Goal: Task Accomplishment & Management: Complete application form

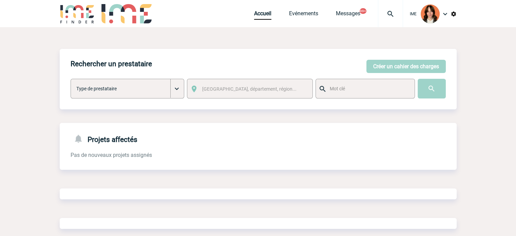
click at [386, 9] on div at bounding box center [390, 13] width 25 height 27
type input "2000421869"
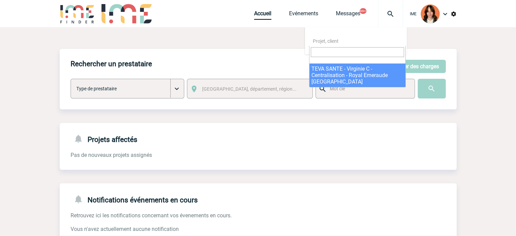
select select "21370"
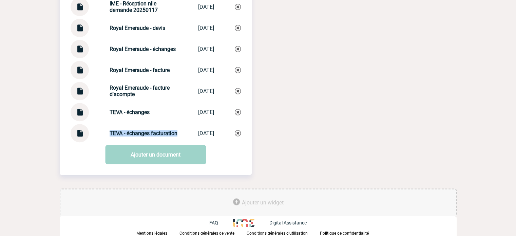
drag, startPoint x: 102, startPoint y: 124, endPoint x: 142, endPoint y: 139, distance: 43.0
click at [142, 139] on div "TEVA - échanges facturation TEVA - échange... 11/09/2025" at bounding box center [156, 133] width 170 height 18
click at [239, 135] on img at bounding box center [238, 133] width 6 height 6
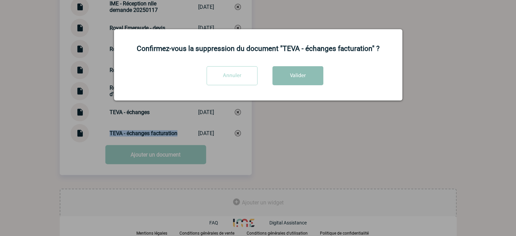
click at [290, 71] on button "Valider" at bounding box center [297, 75] width 51 height 19
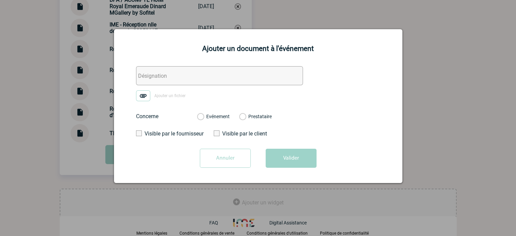
drag, startPoint x: 160, startPoint y: 78, endPoint x: 151, endPoint y: 90, distance: 15.3
click at [160, 78] on input "text" at bounding box center [219, 75] width 167 height 19
paste input "TEVA - échanges facturation"
type input "TEVA - échanges facturation"
click at [148, 94] on img at bounding box center [143, 95] width 14 height 11
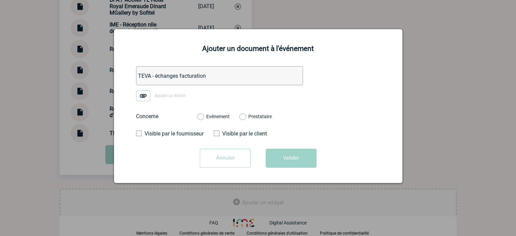
click at [0, 0] on input "Ajouter un fichier" at bounding box center [0, 0] width 0 height 0
click at [207, 121] on div "Evénement Prestataire" at bounding box center [234, 116] width 85 height 18
click at [203, 117] on label "Evénement" at bounding box center [200, 117] width 6 height 6
click at [0, 0] on input "Evénement" at bounding box center [0, 0] width 0 height 0
click at [282, 158] on button "Valider" at bounding box center [290, 157] width 51 height 19
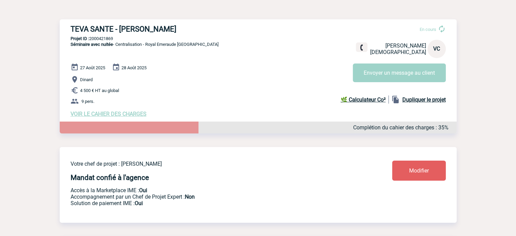
scroll to position [0, 0]
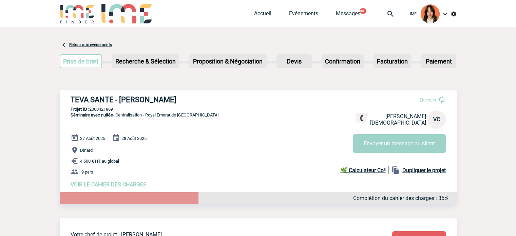
click at [389, 23] on div at bounding box center [390, 13] width 25 height 27
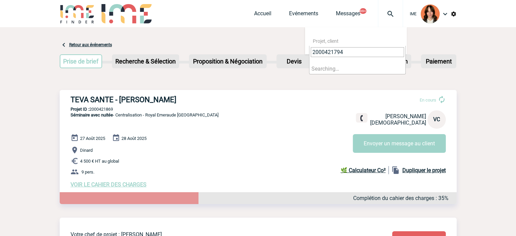
type input "2000421794"
select select "21295"
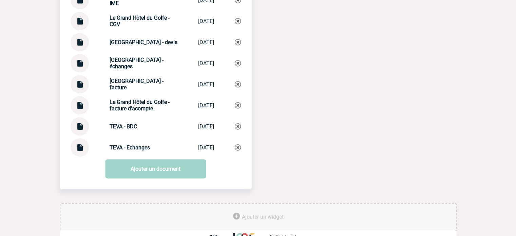
scroll to position [780, 0]
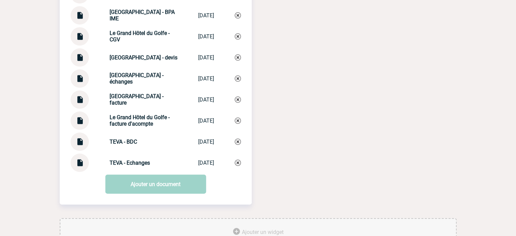
click at [77, 101] on img at bounding box center [79, 96] width 9 height 13
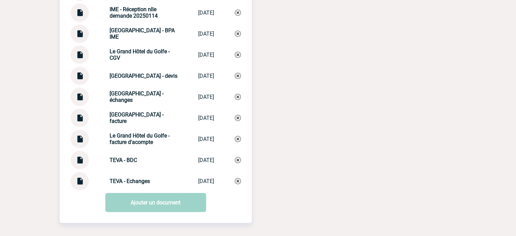
scroll to position [747, 0]
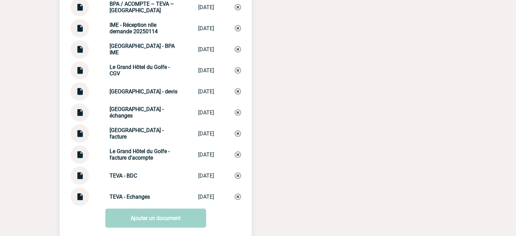
click at [77, 116] on img at bounding box center [79, 109] width 9 height 13
drag, startPoint x: 103, startPoint y: 112, endPoint x: 143, endPoint y: 126, distance: 42.6
click at [143, 126] on div "Documents BPA / ACOMPTE – TEVA – Grand Hôtel du Golfe BPA / ACOMPTE �... 05/02/…" at bounding box center [156, 86] width 192 height 237
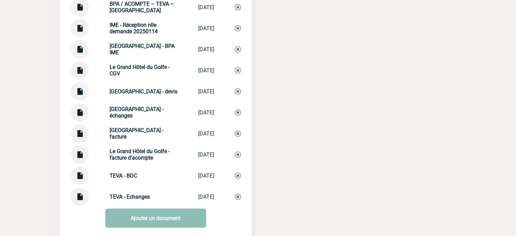
copy strong "Le Grand Hôtel du Golfe - échanges"
click at [162, 218] on link "Ajouter un document" at bounding box center [155, 217] width 101 height 19
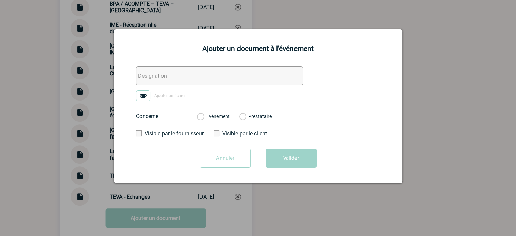
click at [163, 68] on input "text" at bounding box center [219, 75] width 167 height 19
paste input "Le Grand Hôtel du Golfe - échanges"
type input "Le Grand Hôtel du Golfe - échanges facturation"
click at [140, 97] on img at bounding box center [143, 95] width 14 height 11
click at [0, 0] on input "Ajouter un fichier" at bounding box center [0, 0] width 0 height 0
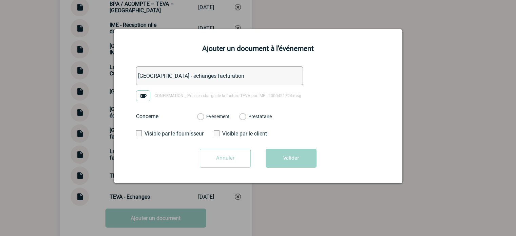
click at [203, 115] on label "Evénement" at bounding box center [200, 117] width 6 height 6
click at [0, 0] on input "Evénement" at bounding box center [0, 0] width 0 height 0
click at [274, 151] on button "Valider" at bounding box center [290, 157] width 51 height 19
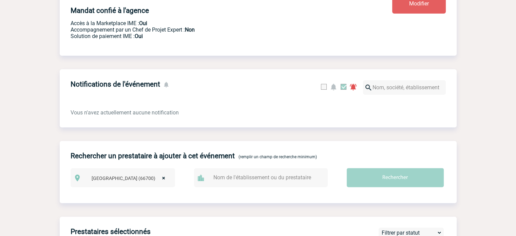
scroll to position [0, 0]
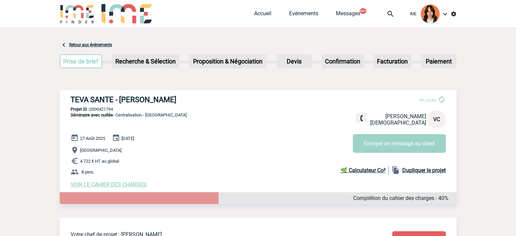
click at [271, 13] on span "Accueil" at bounding box center [271, 13] width 35 height 6
click at [270, 13] on link "Accueil" at bounding box center [262, 14] width 17 height 9
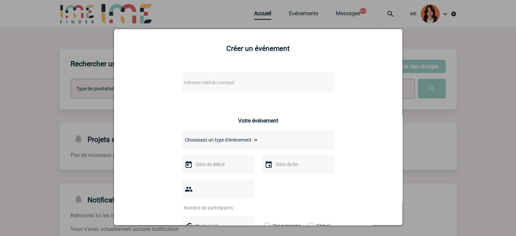
click at [204, 100] on div "Adresse mail du contact Ce contact n'a pas d’entité active dans la plateforme" at bounding box center [258, 89] width 153 height 32
click at [208, 84] on span "Adresse mail du contact" at bounding box center [209, 82] width 51 height 5
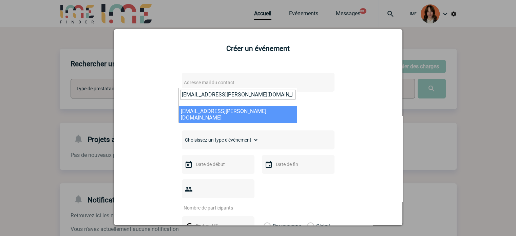
type input "marie-christine.trebouta@novartis.com"
select select "103478"
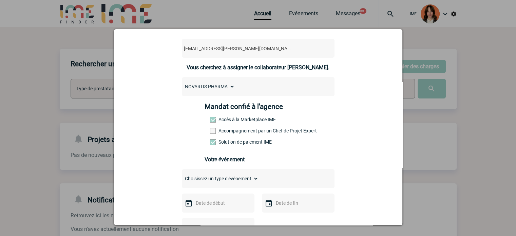
click at [224, 133] on label "Accompagnement par un Chef de Projet Expert" at bounding box center [225, 130] width 30 height 5
click at [0, 0] on input "Accompagnement par un Chef de Projet Expert" at bounding box center [0, 0] width 0 height 0
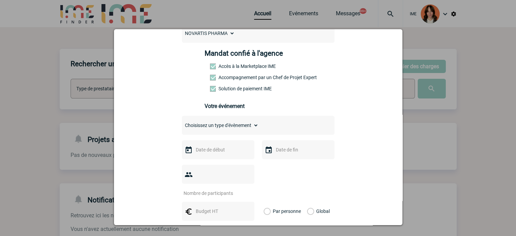
scroll to position [136, 0]
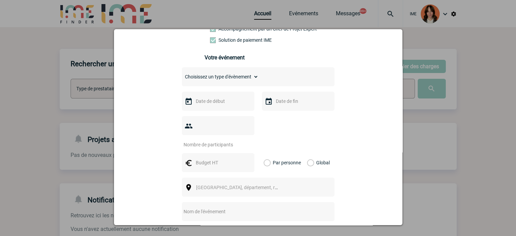
click at [215, 81] on select "Choisissez un type d'évènement Séminaire avec nuitée Séminaire sans nuitée Repa…" at bounding box center [220, 76] width 77 height 9
select select "3"
click at [182, 74] on select "Choisissez un type d'évènement Séminaire avec nuitée Séminaire sans nuitée Repa…" at bounding box center [220, 76] width 77 height 9
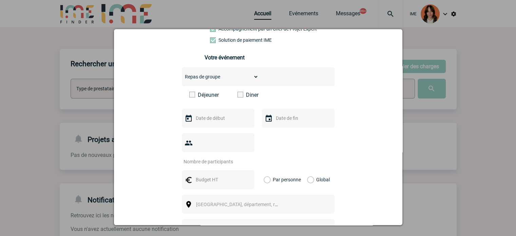
click at [245, 101] on div "Déjeuner Diner" at bounding box center [258, 98] width 153 height 12
click at [245, 98] on label "Diner" at bounding box center [256, 95] width 39 height 6
click at [0, 0] on input "Diner" at bounding box center [0, 0] width 0 height 0
click at [222, 121] on input "text" at bounding box center [217, 118] width 47 height 9
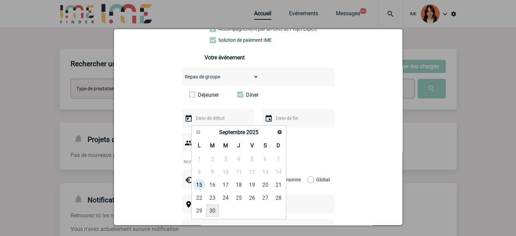
click at [209, 208] on link "30" at bounding box center [212, 210] width 13 height 12
type input "30-09-2025"
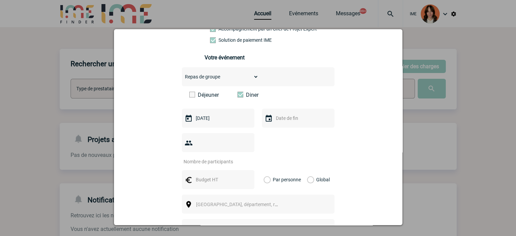
click at [282, 118] on input "text" at bounding box center [297, 118] width 47 height 9
click at [295, 210] on link "30" at bounding box center [292, 210] width 13 height 12
type input "30-09-2025"
click at [219, 157] on input "number" at bounding box center [214, 161] width 64 height 9
type input "20"
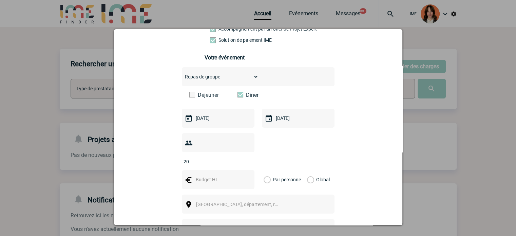
click at [207, 175] on input "text" at bounding box center [217, 179] width 47 height 9
type input "1200"
click at [307, 170] on label "Global" at bounding box center [309, 179] width 4 height 19
click at [0, 0] on input "Global" at bounding box center [0, 0] width 0 height 0
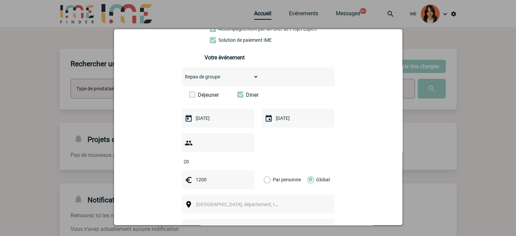
click at [225, 201] on span "[GEOGRAPHIC_DATA], département, région..." at bounding box center [243, 203] width 94 height 5
type input "Diner equipe marketing"
drag, startPoint x: 299, startPoint y: 207, endPoint x: 298, endPoint y: 211, distance: 3.8
click at [298, 210] on div "Choisissez un type d'évènement Séminaire avec nuitée Séminaire sans nuitée Repa…" at bounding box center [258, 174] width 153 height 214
click at [298, 219] on div at bounding box center [258, 228] width 153 height 19
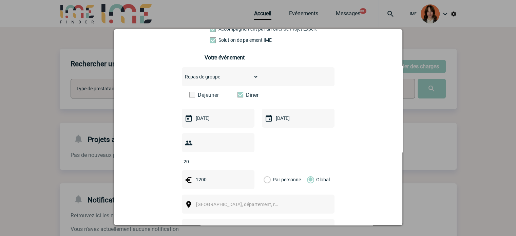
click at [287, 224] on input "text" at bounding box center [249, 228] width 135 height 9
paste input "Diner equipe marketing"
type input "Diner equipe marketing"
click at [266, 199] on span "[GEOGRAPHIC_DATA], département, région..." at bounding box center [239, 203] width 93 height 9
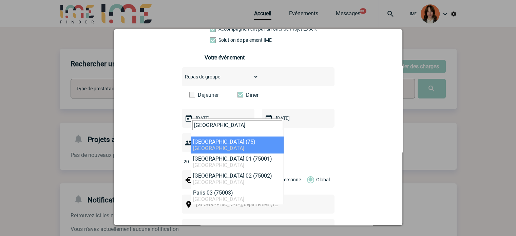
type input "paris"
select select "3"
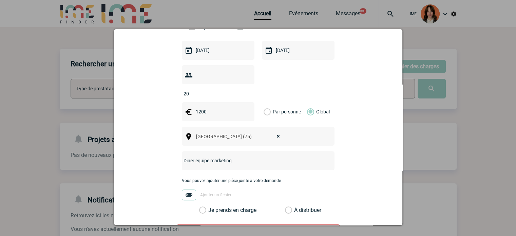
click at [211, 206] on label "Je prends en charge" at bounding box center [205, 209] width 12 height 7
click at [0, 0] on input "Je prends en charge" at bounding box center [0, 0] width 0 height 0
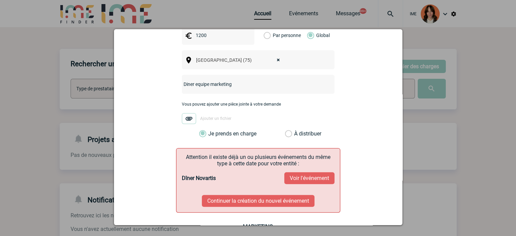
scroll to position [305, 0]
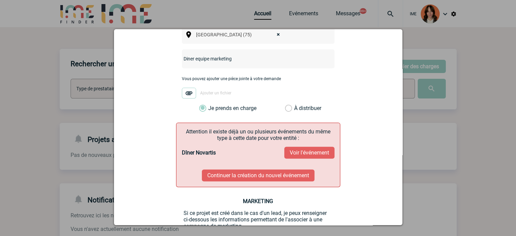
click at [306, 146] on button "Voir l'événement" at bounding box center [309, 152] width 50 height 12
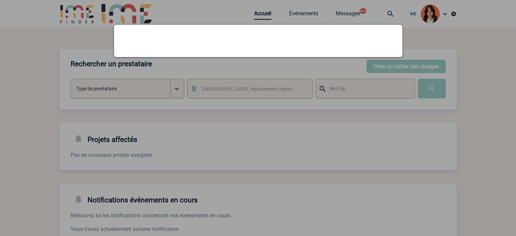
scroll to position [0, 0]
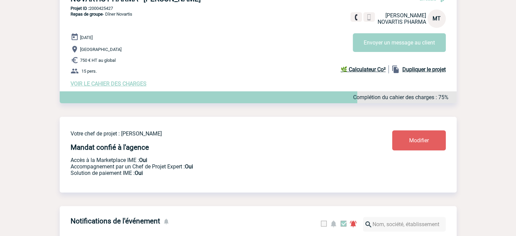
scroll to position [68, 0]
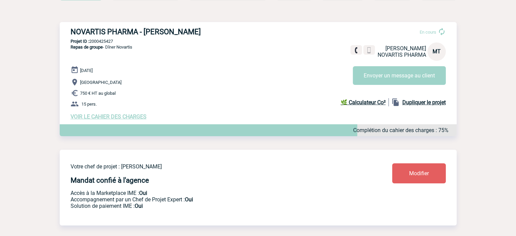
click at [104, 40] on p "Projet ID : 2000425427" at bounding box center [258, 41] width 397 height 5
copy p "2000425427"
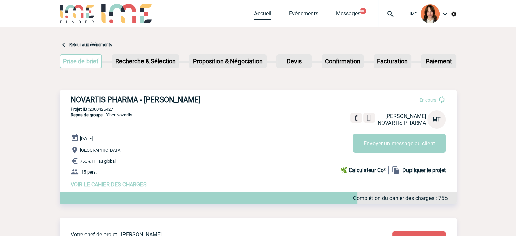
click at [263, 15] on link "Accueil" at bounding box center [262, 14] width 17 height 9
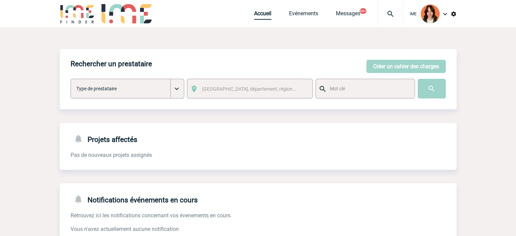
click at [260, 14] on link "Accueil" at bounding box center [262, 14] width 17 height 9
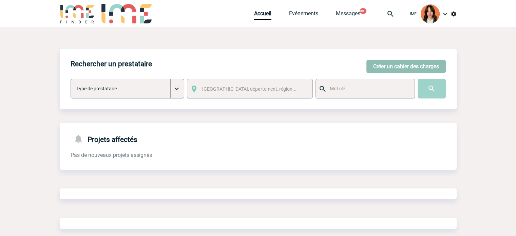
click at [421, 64] on button "Créer un cahier des charges" at bounding box center [405, 66] width 79 height 13
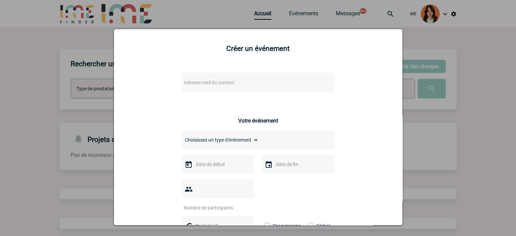
click at [209, 84] on span "Adresse mail du contact" at bounding box center [209, 82] width 51 height 5
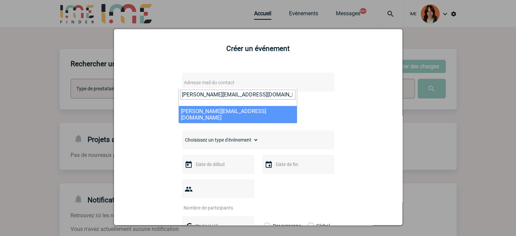
type input "[PERSON_NAME][EMAIL_ADDRESS][DOMAIN_NAME]"
select select "131589"
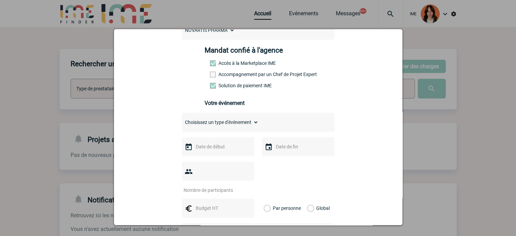
scroll to position [102, 0]
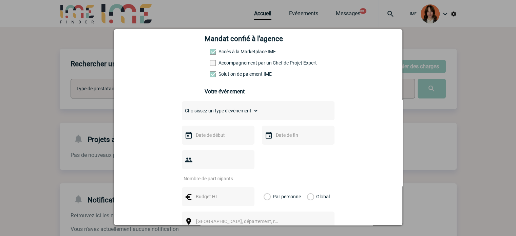
click at [240, 111] on select "Choisissez un type d'évènement Séminaire avec nuitée Séminaire sans nuitée Repa…" at bounding box center [220, 110] width 77 height 9
click at [231, 115] on select "Choisissez un type d'évènement Séminaire avec nuitée Séminaire sans nuitée Repa…" at bounding box center [220, 110] width 77 height 9
select select "2"
click at [182, 108] on select "Choisissez un type d'évènement Séminaire avec nuitée Séminaire sans nuitée Repa…" at bounding box center [220, 110] width 77 height 9
click at [217, 139] on input "text" at bounding box center [217, 135] width 47 height 9
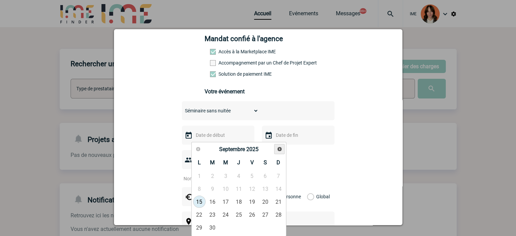
click at [278, 149] on span "Suivant" at bounding box center [279, 148] width 5 height 5
click at [199, 227] on link "24" at bounding box center [199, 227] width 13 height 12
type input "24-11-2025"
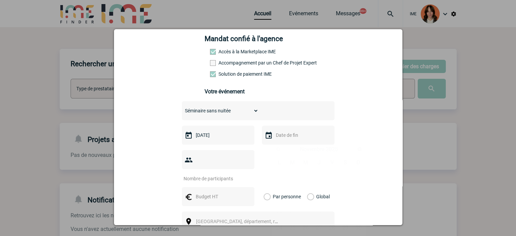
click at [287, 139] on input "text" at bounding box center [297, 135] width 47 height 9
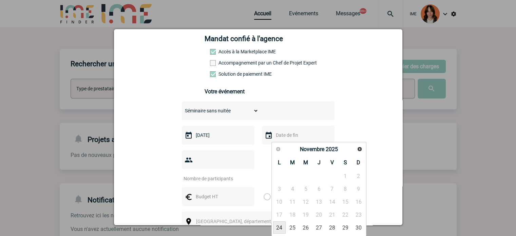
click at [278, 224] on link "24" at bounding box center [279, 227] width 13 height 12
type input "24-11-2025"
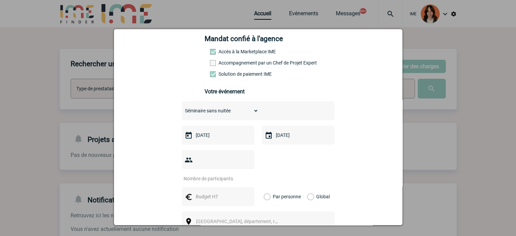
click at [212, 174] on input "number" at bounding box center [214, 178] width 64 height 9
type input "15"
click at [214, 192] on input "text" at bounding box center [217, 196] width 47 height 9
type input "15000"
click at [327, 187] on div "Par personne Global" at bounding box center [298, 196] width 73 height 19
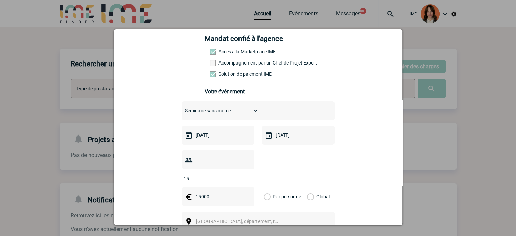
click at [311, 187] on label "Global" at bounding box center [309, 196] width 4 height 19
click at [0, 0] on input "Global" at bounding box center [0, 0] width 0 height 0
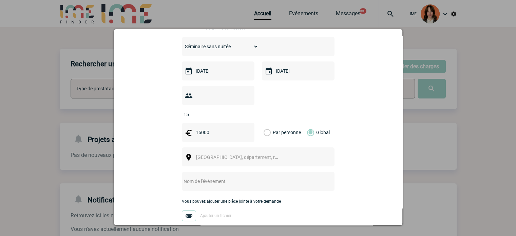
scroll to position [170, 0]
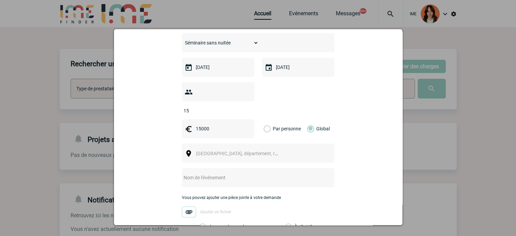
click at [241, 151] on span "Ville, département, région..." at bounding box center [243, 153] width 94 height 5
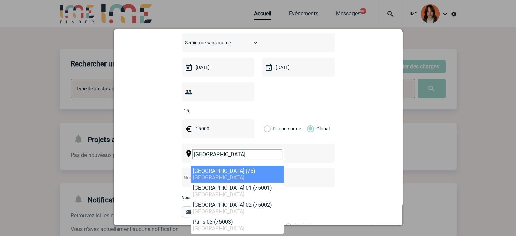
type input "paris"
select select "3"
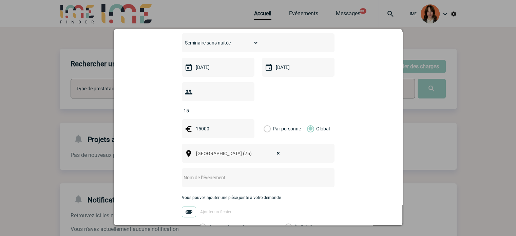
click at [197, 173] on input "text" at bounding box center [249, 177] width 135 height 9
click at [197, 173] on input "CE" at bounding box center [249, 177] width 135 height 9
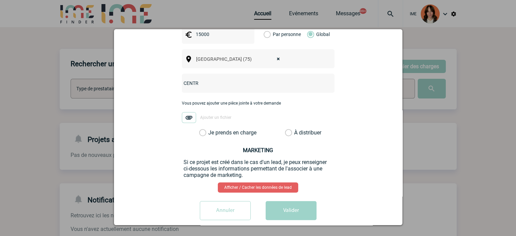
click at [219, 79] on input "CENTR" at bounding box center [249, 83] width 135 height 9
click at [204, 79] on input "CENTRALSISATION - Novotel Paris Gare de Lyon TGV" at bounding box center [249, 83] width 135 height 9
type input "CENTRALISATION - Novotel Paris Gare de Lyon TGV"
click at [234, 118] on div "Vous pouvez ajouter une pièce jointe à votre demande Ajouter un fichier" at bounding box center [258, 115] width 153 height 28
click at [234, 126] on div "nadege.blieck@novartis.com nadege.blieck@novartis.com Vous cherchez à assigner …" at bounding box center [257, 13] width 271 height 422
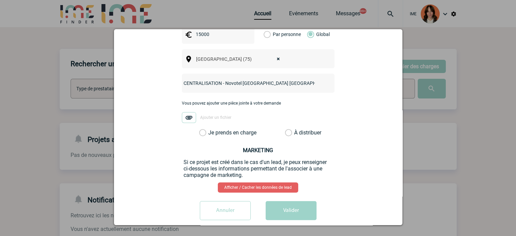
click at [211, 129] on label "Je prends en charge" at bounding box center [205, 132] width 12 height 7
click at [0, 0] on input "Je prends en charge" at bounding box center [0, 0] width 0 height 0
click at [280, 201] on button "Valider" at bounding box center [290, 210] width 51 height 19
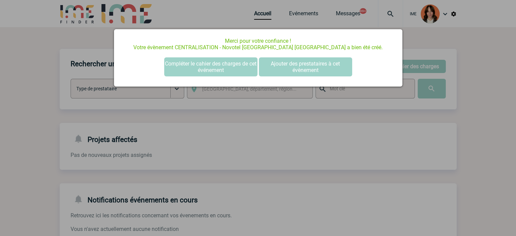
scroll to position [0, 0]
click at [232, 72] on button "Compléter le cahier des charges de cet événement" at bounding box center [210, 66] width 93 height 19
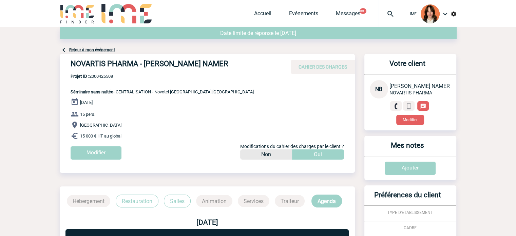
click at [133, 92] on span "Séminaire sans nuitée - CENTRALISATION - Novotel [GEOGRAPHIC_DATA] [GEOGRAPHIC_…" at bounding box center [162, 91] width 183 height 5
copy span "CENTRALISATION"
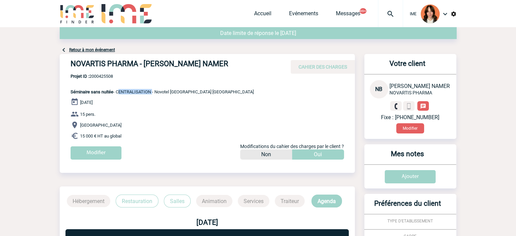
click at [101, 74] on span "Projet ID : 2000425508" at bounding box center [162, 76] width 183 height 5
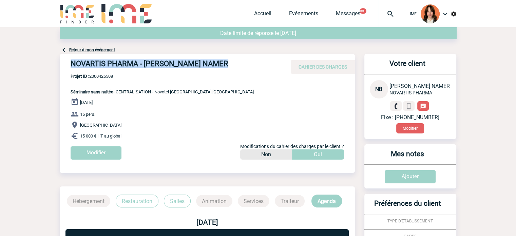
drag, startPoint x: 219, startPoint y: 63, endPoint x: 298, endPoint y: 66, distance: 79.7
click at [286, 64] on div "NOVARTIS PHARMA - [PERSON_NAME] NAMER CAHIER DES CHARGES" at bounding box center [207, 64] width 295 height 20
copy div "NOVARTIS PHARMA - [PERSON_NAME] NAMER"
click at [108, 76] on span "Projet ID : 2000425508" at bounding box center [162, 76] width 183 height 5
drag, startPoint x: 108, startPoint y: 76, endPoint x: 222, endPoint y: 88, distance: 114.6
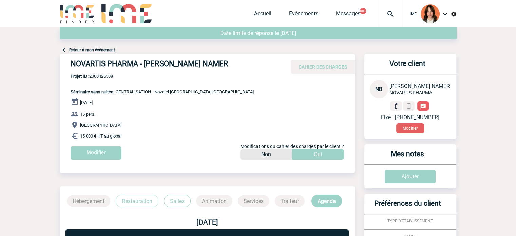
click at [107, 75] on span "Projet ID : 2000425508" at bounding box center [162, 76] width 183 height 5
copy span "2000425508"
click at [259, 10] on div "Accueil Evénements Messages 99+ Projet, client Projet, client" at bounding box center [328, 13] width 149 height 27
click at [258, 14] on link "Accueil" at bounding box center [262, 14] width 17 height 9
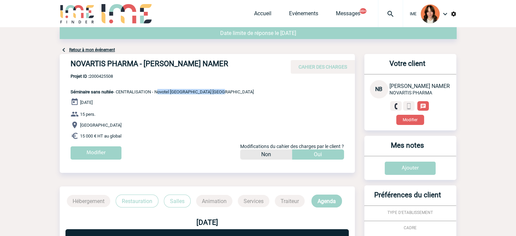
drag, startPoint x: 227, startPoint y: 89, endPoint x: 156, endPoint y: 90, distance: 71.2
click at [156, 90] on div "NOVARTIS PHARMA - Nadège BLIECK NAMER CAHIER DES CHARGES NOVARTIS PHARMA - Nadè…" at bounding box center [207, 109] width 295 height 111
copy span "Novotel Paris Gare de Lyon TGV"
click at [96, 77] on span "Projet ID : 2000425508" at bounding box center [162, 76] width 183 height 5
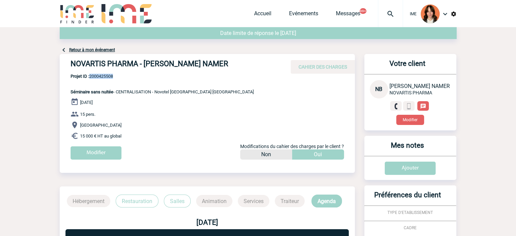
copy span "2000425508"
click at [110, 76] on span "Projet ID : 2000425508" at bounding box center [162, 76] width 183 height 5
click at [198, 72] on div "NOVARTIS PHARMA - Nadège BLIECK NAMER CAHIER DES CHARGES" at bounding box center [207, 64] width 295 height 20
drag, startPoint x: 223, startPoint y: 88, endPoint x: 155, endPoint y: 90, distance: 68.2
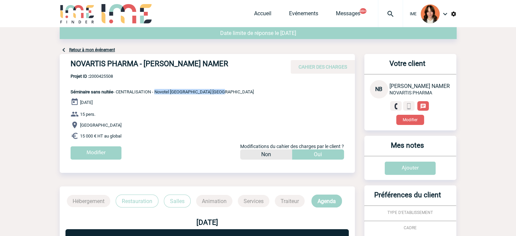
click at [155, 90] on div "NOVARTIS PHARMA - Nadège BLIECK NAMER CAHIER DES CHARGES NOVARTIS PHARMA - Nadè…" at bounding box center [207, 109] width 295 height 111
copy span "Novotel Paris Gare de Lyon TGV"
drag, startPoint x: 187, startPoint y: 95, endPoint x: 214, endPoint y: 88, distance: 27.9
click at [187, 95] on div "NOVARTIS PHARMA - Nadège BLIECK NAMER CAHIER DES CHARGES NOVARTIS PHARMA - Nadè…" at bounding box center [207, 109] width 295 height 111
drag, startPoint x: 229, startPoint y: 91, endPoint x: 156, endPoint y: 91, distance: 73.2
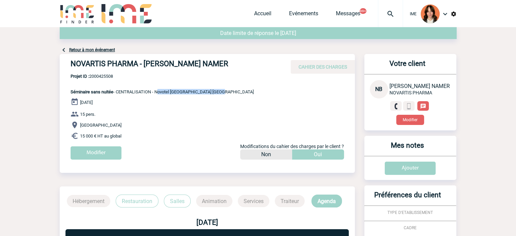
click at [156, 91] on div "NOVARTIS PHARMA - Nadège BLIECK NAMER CAHIER DES CHARGES NOVARTIS PHARMA - Nadè…" at bounding box center [207, 109] width 295 height 111
copy span "Novotel Paris Gare de Lyon TGV"
click at [263, 9] on div "Accueil Evénements Messages 99+ Projet, client Projet, client" at bounding box center [328, 13] width 149 height 27
click at [263, 12] on link "Accueil" at bounding box center [262, 14] width 17 height 9
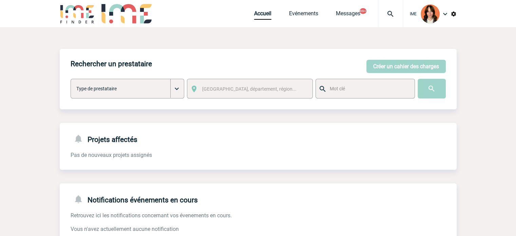
click at [385, 12] on img at bounding box center [390, 14] width 24 height 8
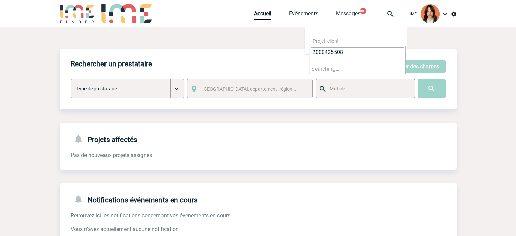
type input "2000425508"
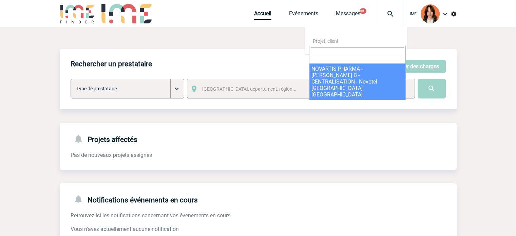
select select "25009"
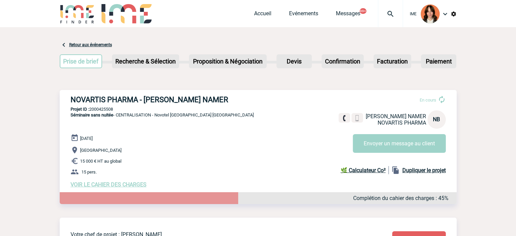
click at [117, 182] on span "VOIR LE CAHIER DES CHARGES" at bounding box center [109, 184] width 76 height 6
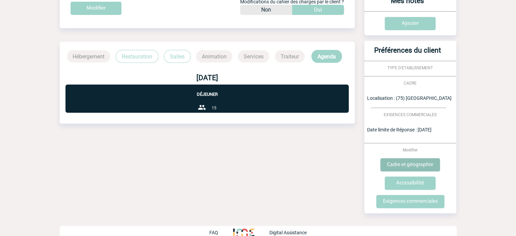
scroll to position [154, 0]
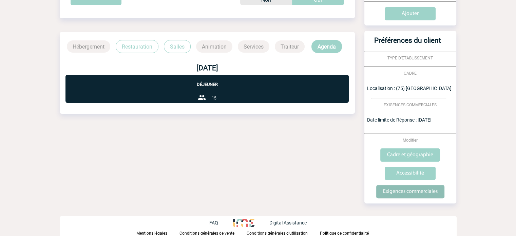
click at [400, 190] on input "Exigences commerciales" at bounding box center [410, 191] width 68 height 13
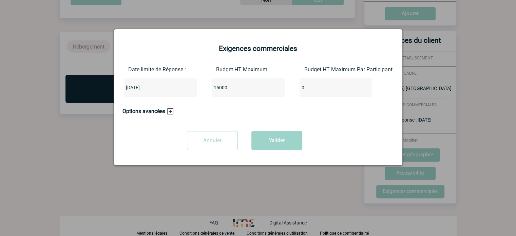
click at [223, 86] on input "15000" at bounding box center [244, 87] width 64 height 9
type input "1500"
click at [269, 138] on button "Valider" at bounding box center [276, 140] width 51 height 19
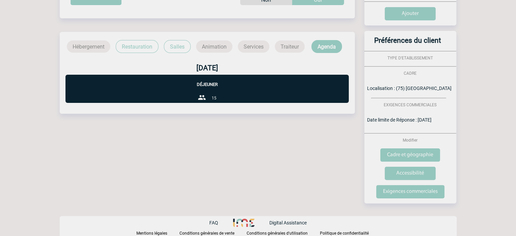
scroll to position [0, 0]
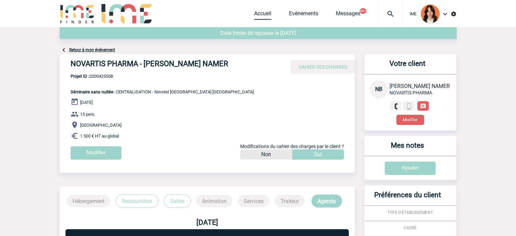
click at [261, 14] on link "Accueil" at bounding box center [262, 14] width 17 height 9
